Goal: Navigation & Orientation: Find specific page/section

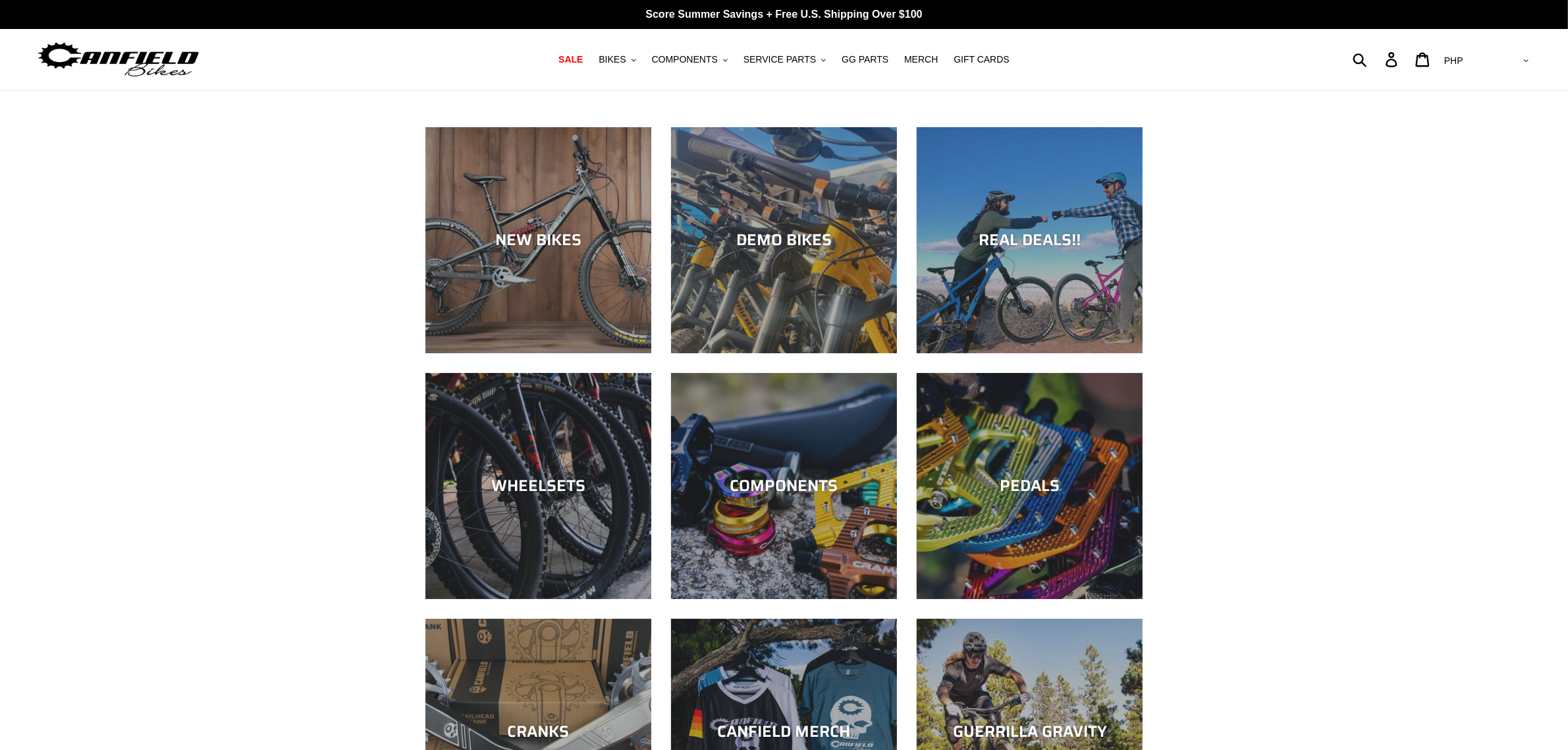
click at [126, 52] on img at bounding box center [118, 60] width 165 height 42
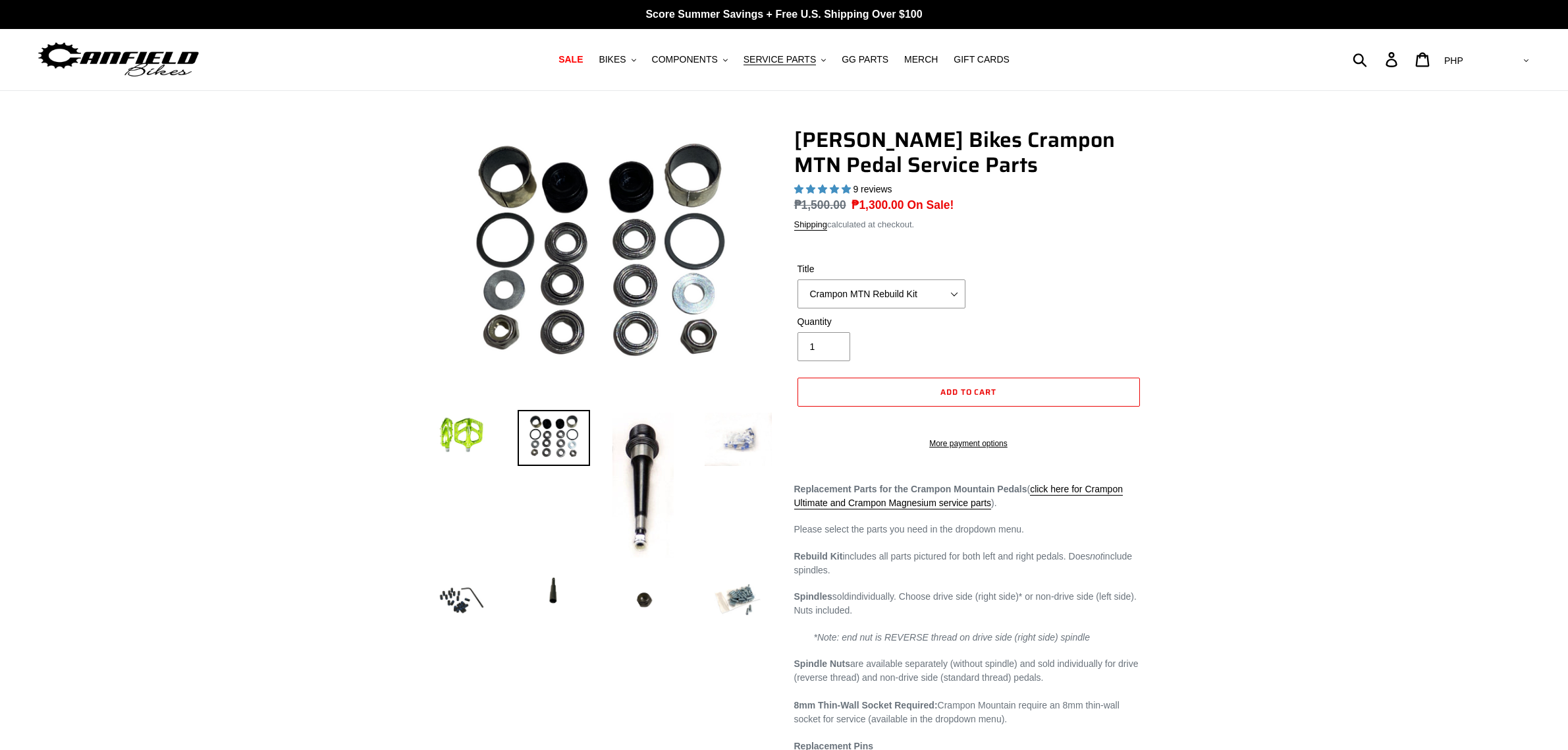
select select "highest-rating"
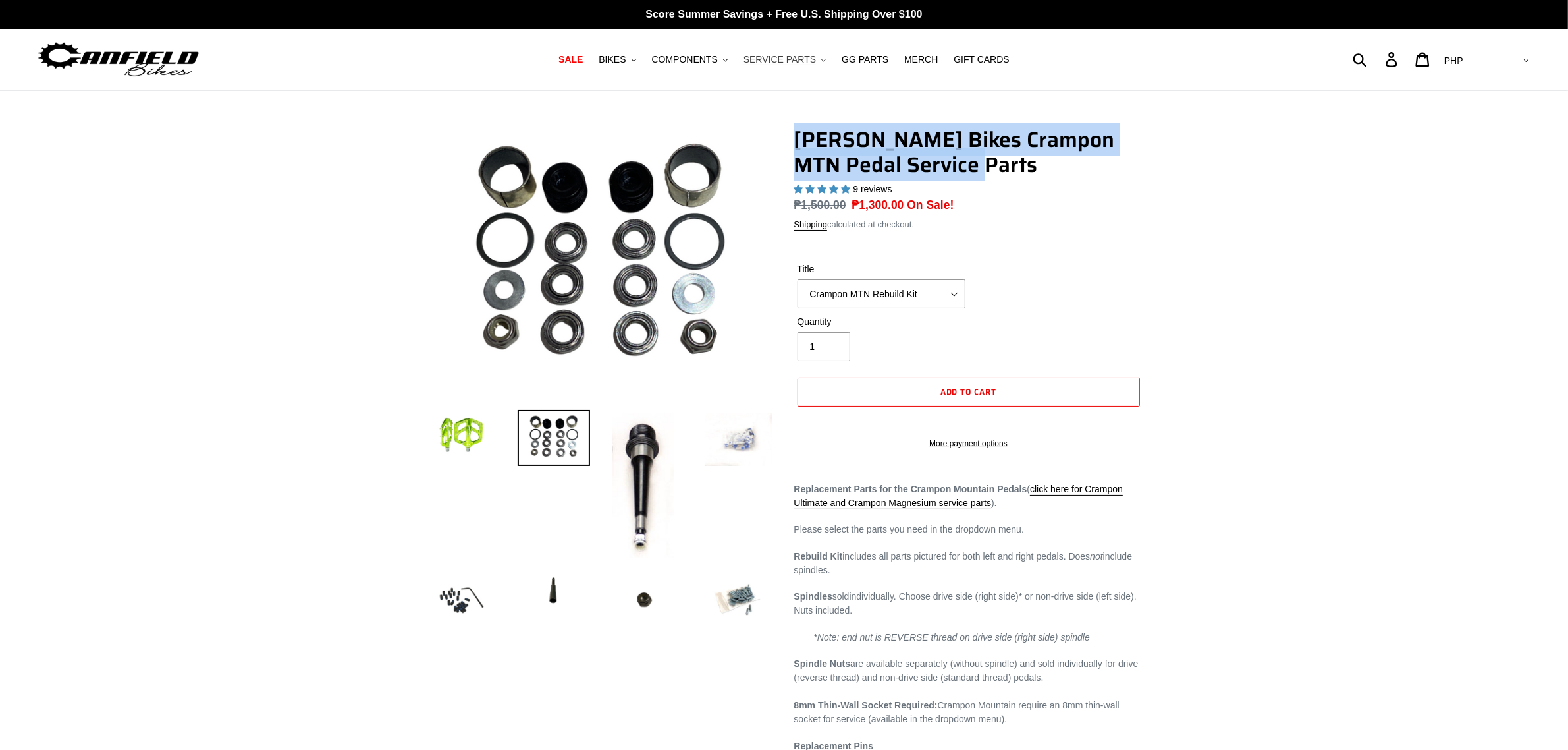
click at [778, 60] on span "SERVICE PARTS" at bounding box center [779, 60] width 72 height 12
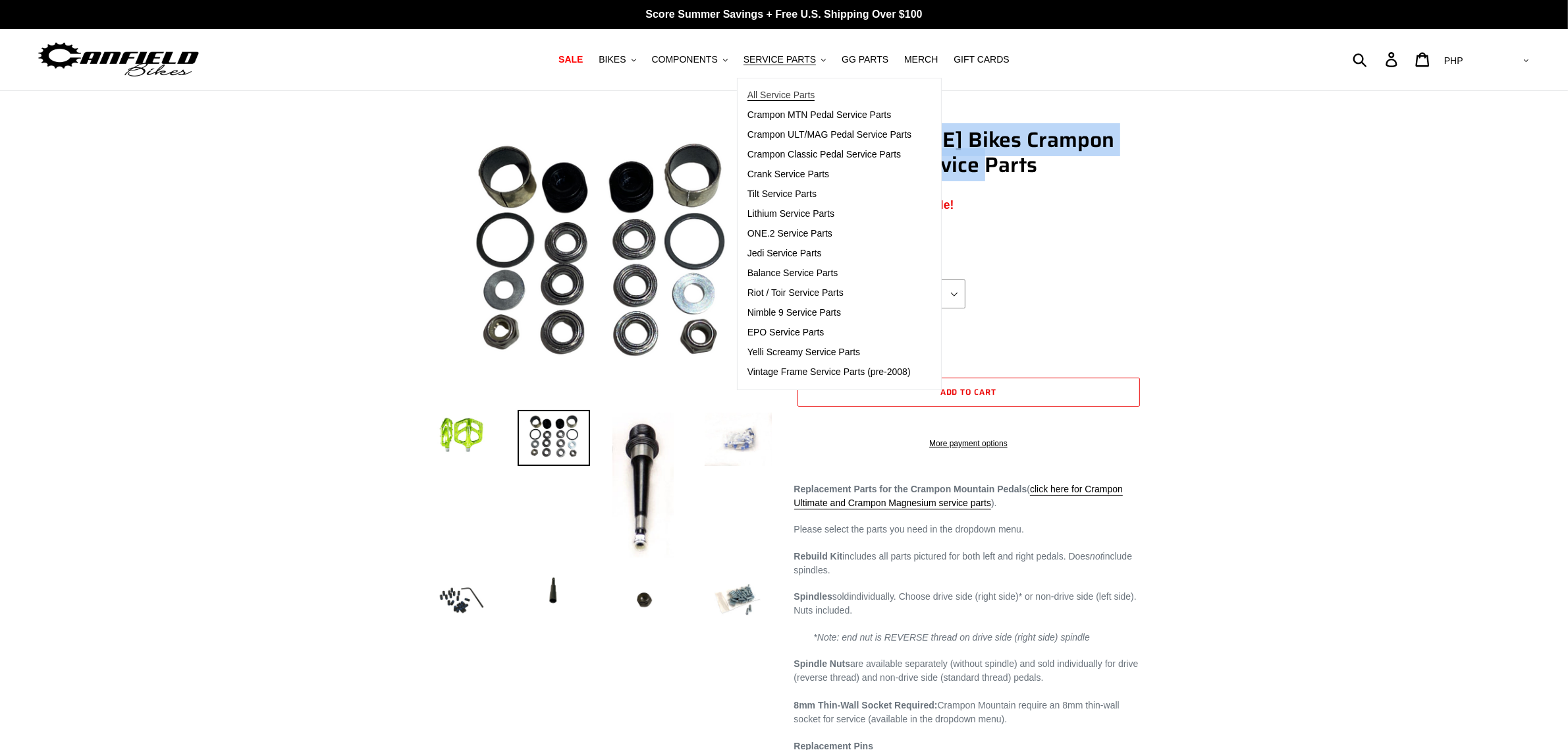
click at [787, 91] on span "All Service Parts" at bounding box center [782, 95] width 68 height 12
